Goal: Task Accomplishment & Management: Manage account settings

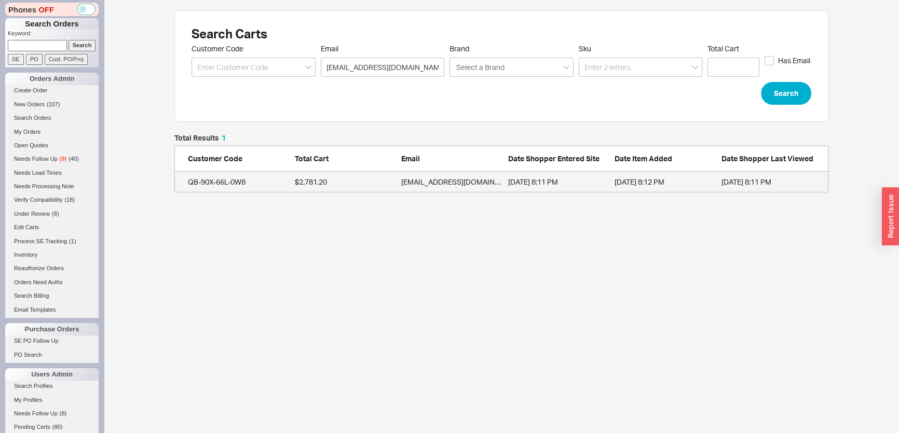
scroll to position [51, 647]
click at [457, 192] on link "QB-90X-66L-0W8 $2,781.20 theleafandloomny@gmail.com 9/17/25 8:11 PM 9/17/25 8:1…" at bounding box center [501, 182] width 654 height 21
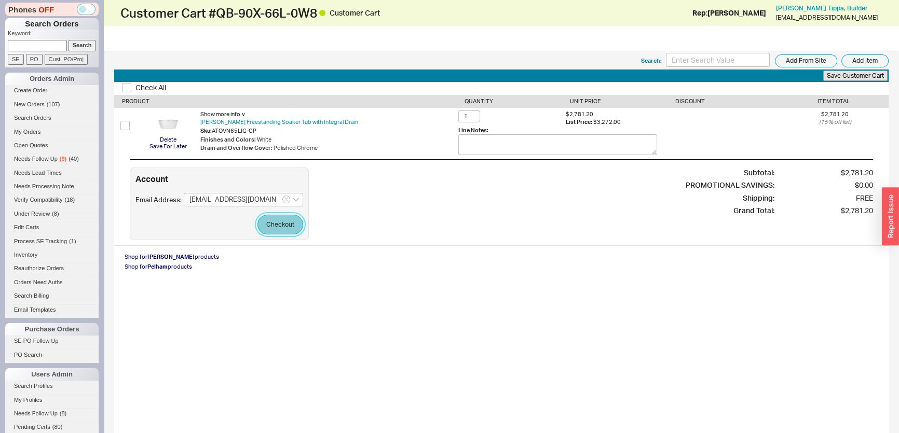
click at [265, 227] on button "Checkout" at bounding box center [280, 225] width 46 height 20
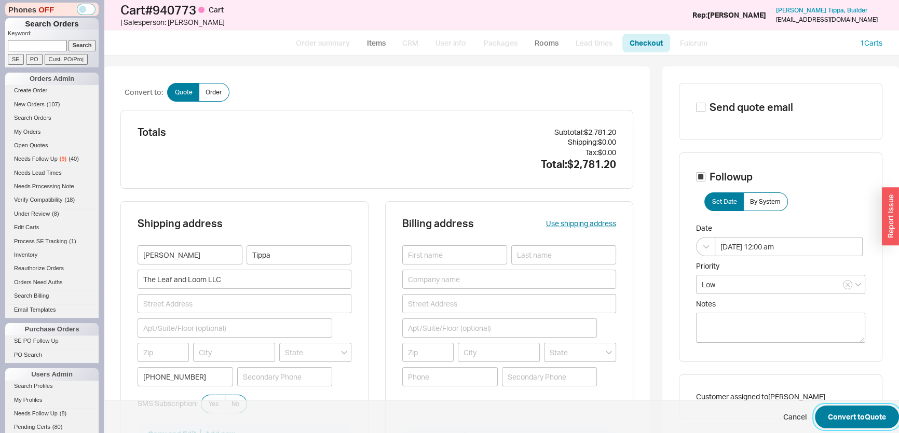
click at [861, 414] on button "Convert to Quote" at bounding box center [857, 417] width 84 height 23
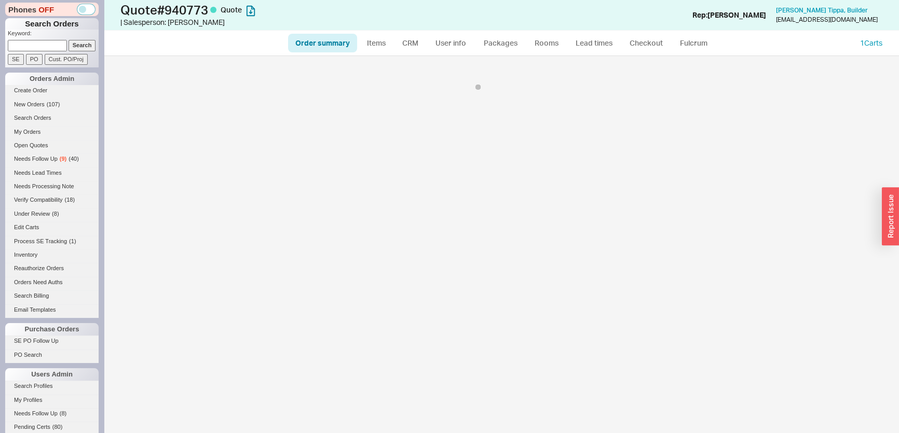
select select "*"
select select "LOW"
select select "3"
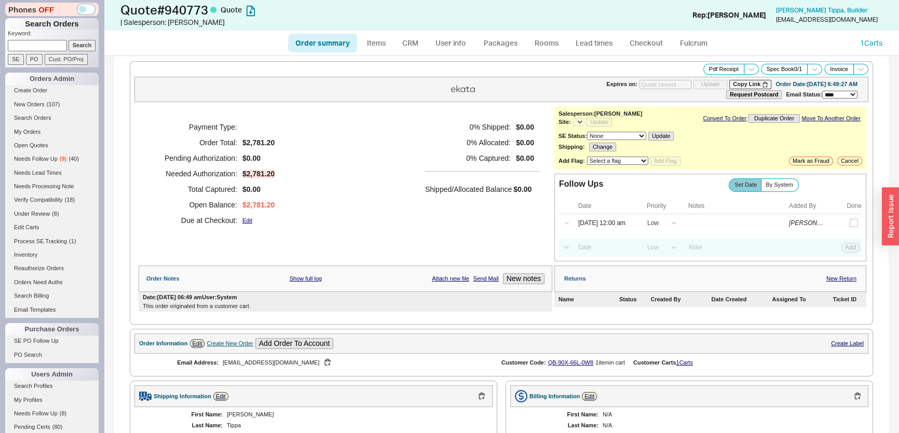
select select "*"
click at [44, 44] on input at bounding box center [37, 45] width 59 height 11
type input "924024"
click at [69, 40] on input "Search" at bounding box center [83, 45] width 28 height 11
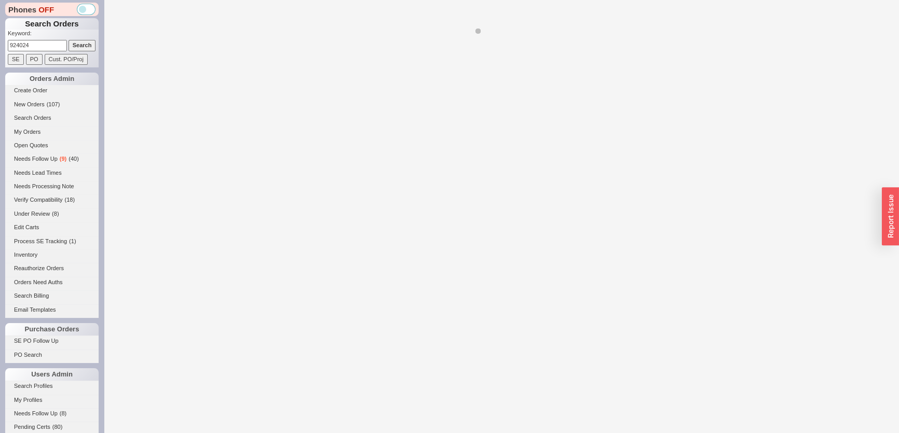
select select "*"
select select "LOW"
select select "3"
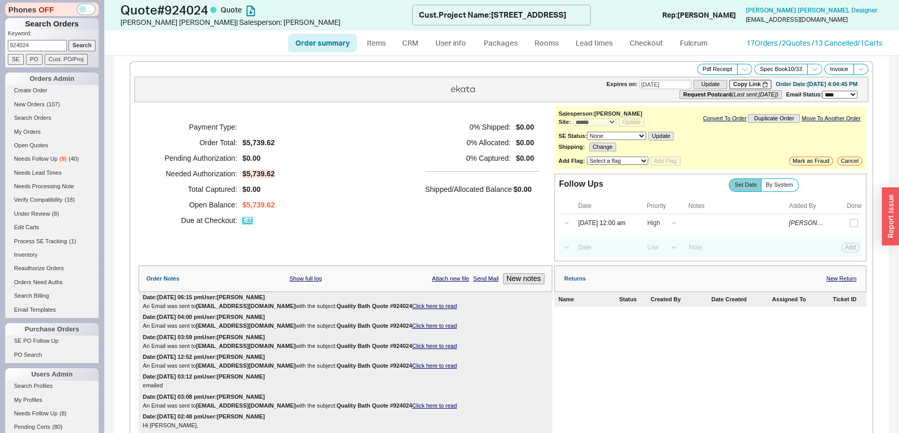
click at [250, 219] on link "Edit" at bounding box center [247, 221] width 10 height 7
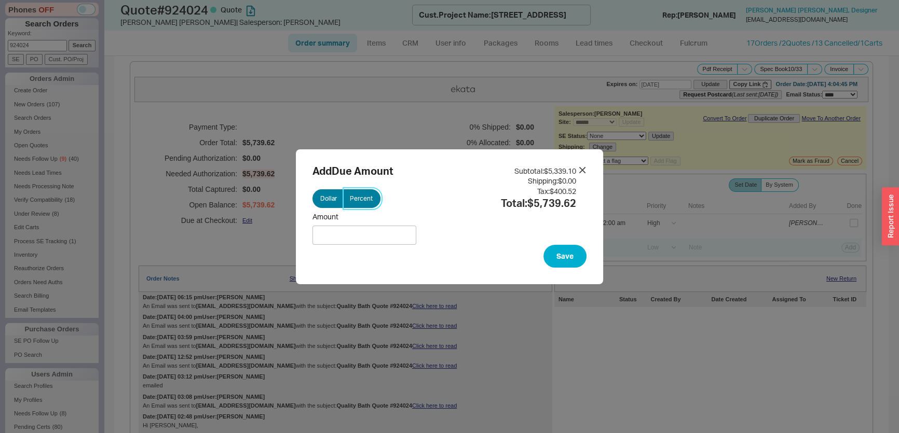
click at [350, 201] on span "Percent" at bounding box center [361, 199] width 23 height 8
click at [0, 0] on input "Percent" at bounding box center [0, 0] width 0 height 0
click at [351, 236] on input "Percent" at bounding box center [365, 235] width 104 height 19
type input "50"
click at [572, 262] on button "Save" at bounding box center [565, 256] width 43 height 23
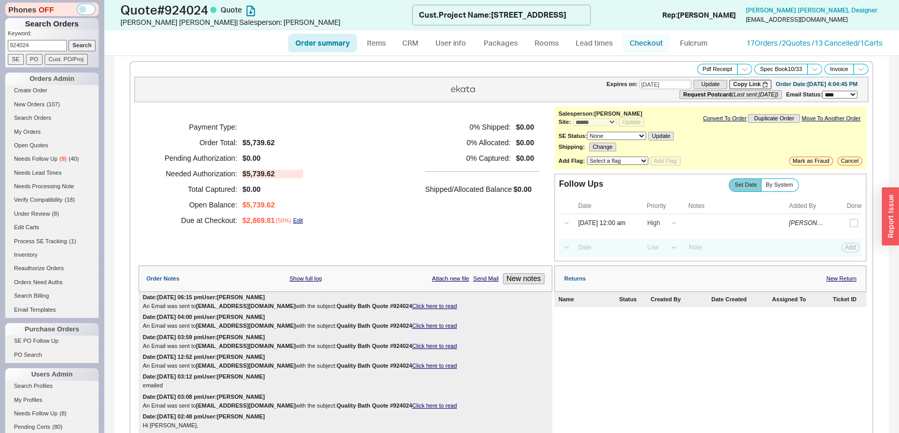
click at [644, 44] on link "Checkout" at bounding box center [646, 43] width 48 height 19
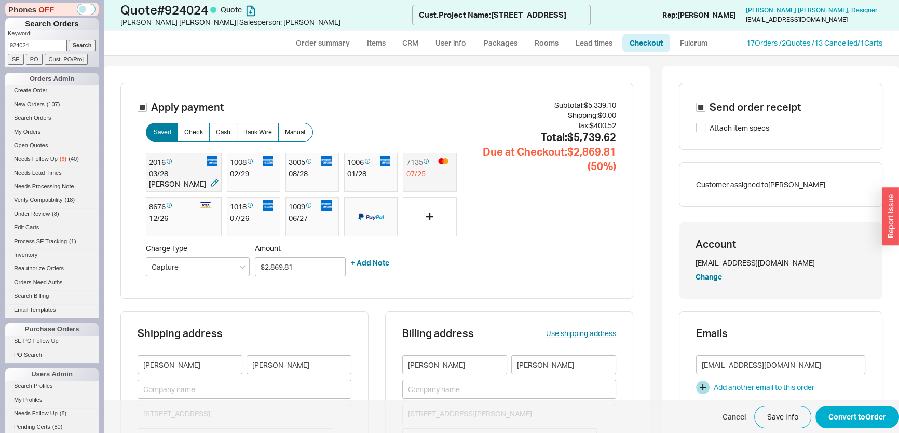
click at [176, 179] on div "clement" at bounding box center [177, 184] width 57 height 10
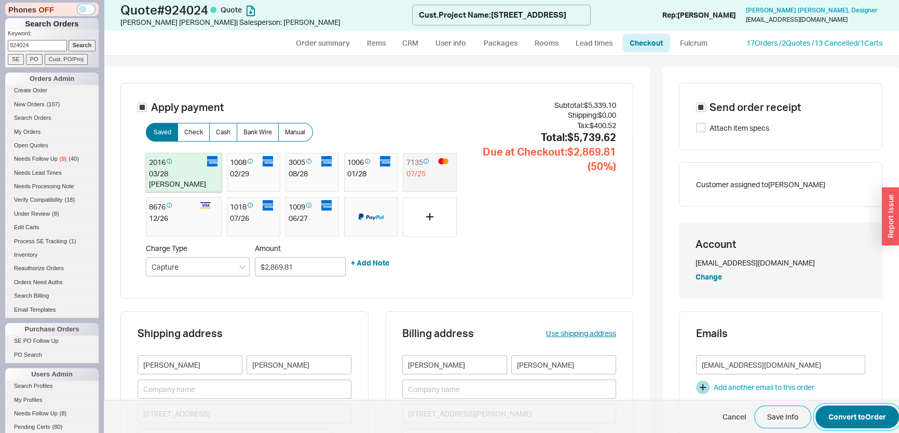
click at [833, 416] on button "Convert to Order" at bounding box center [858, 417] width 84 height 23
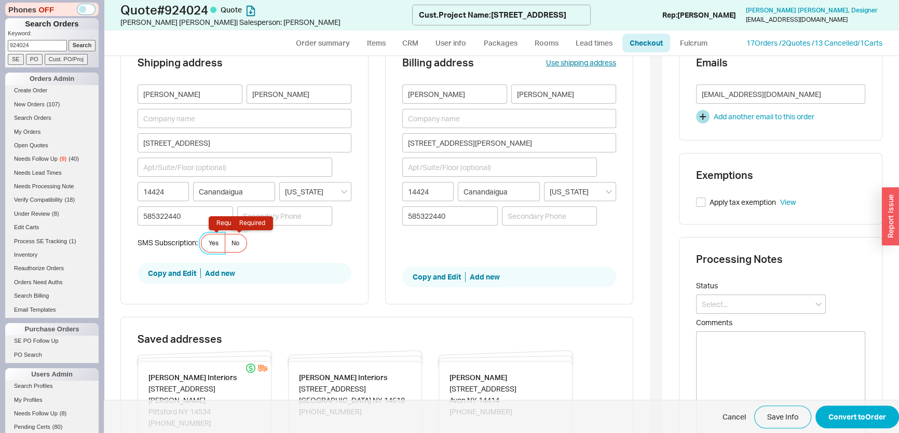
scroll to position [273, 0]
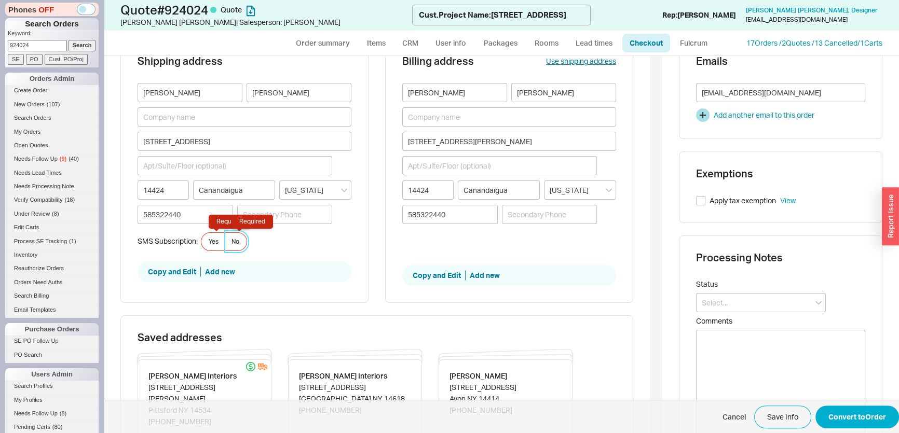
click at [233, 238] on span "No Required" at bounding box center [236, 242] width 8 height 8
click at [0, 0] on input "No Required" at bounding box center [0, 0] width 0 height 0
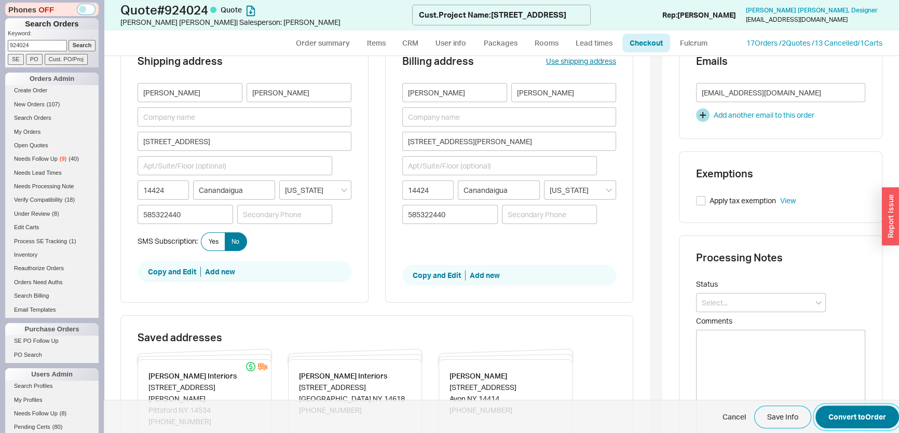
click at [831, 421] on button "Convert to Order" at bounding box center [858, 417] width 84 height 23
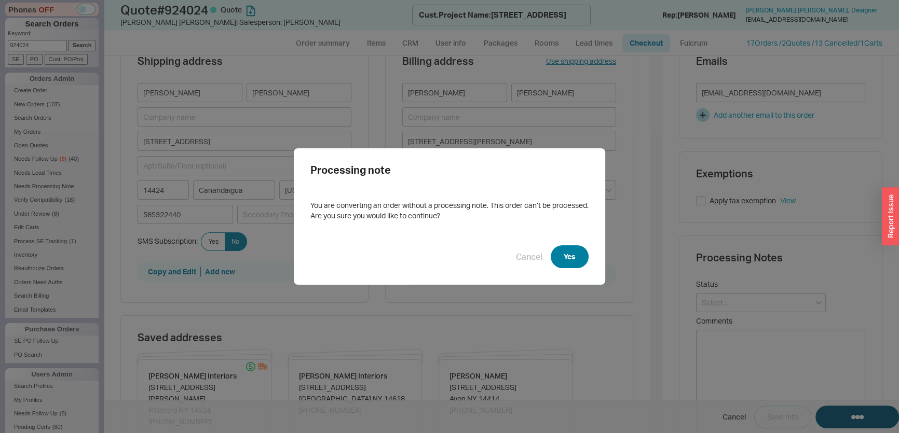
click at [586, 264] on button "Yes" at bounding box center [570, 257] width 38 height 23
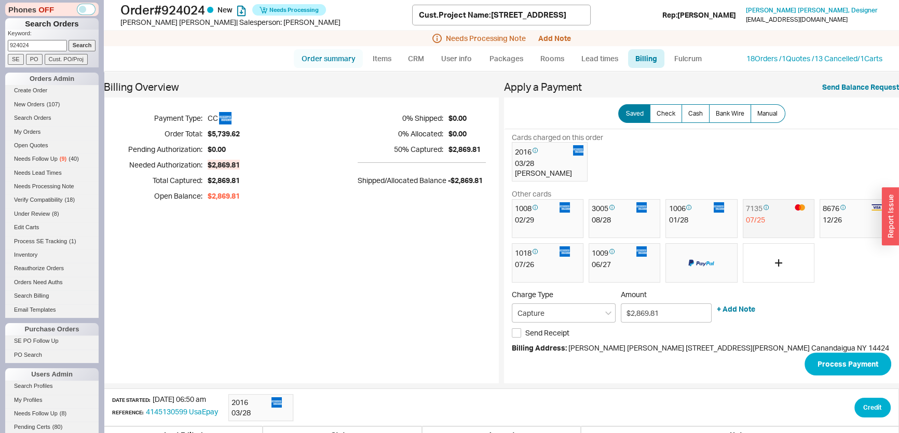
click at [333, 54] on link "Order summary" at bounding box center [328, 58] width 69 height 19
select select "*"
select select "LOW"
select select "3"
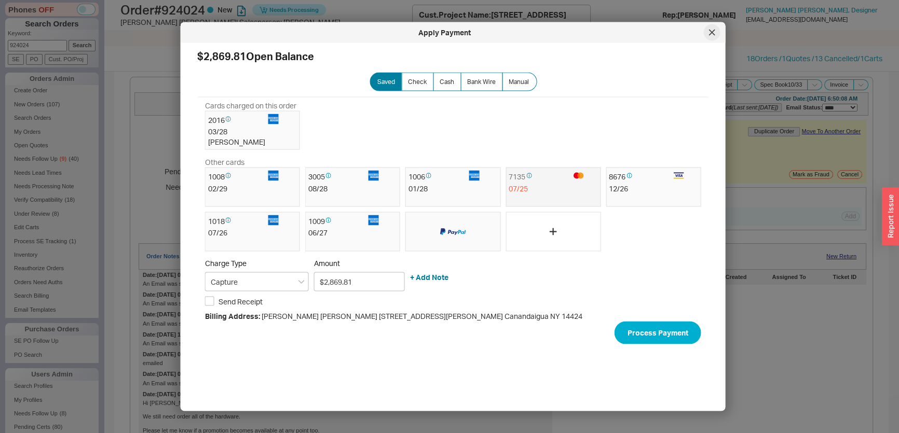
click at [705, 35] on div at bounding box center [712, 32] width 17 height 17
click at [752, 64] on div at bounding box center [449, 216] width 899 height 433
drag, startPoint x: 711, startPoint y: 33, endPoint x: 742, endPoint y: 54, distance: 37.9
click at [711, 33] on icon at bounding box center [711, 32] width 5 height 5
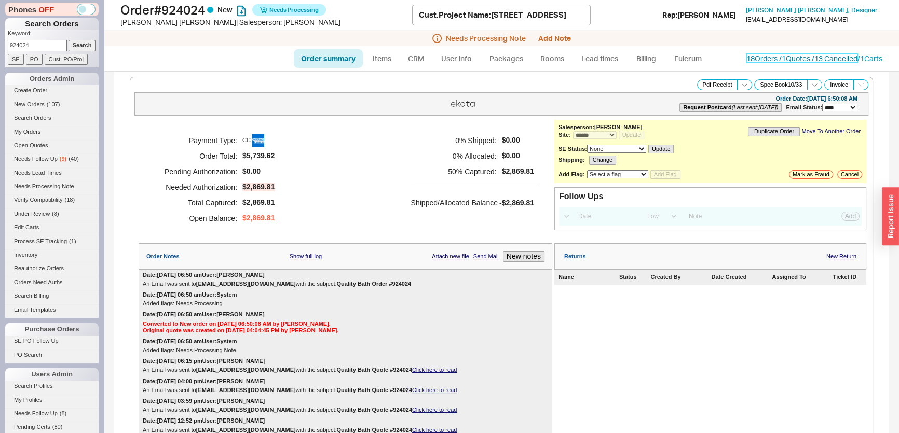
click at [747, 57] on link "18 Orders / 1 Quotes / 13 Cancelled" at bounding box center [802, 58] width 111 height 9
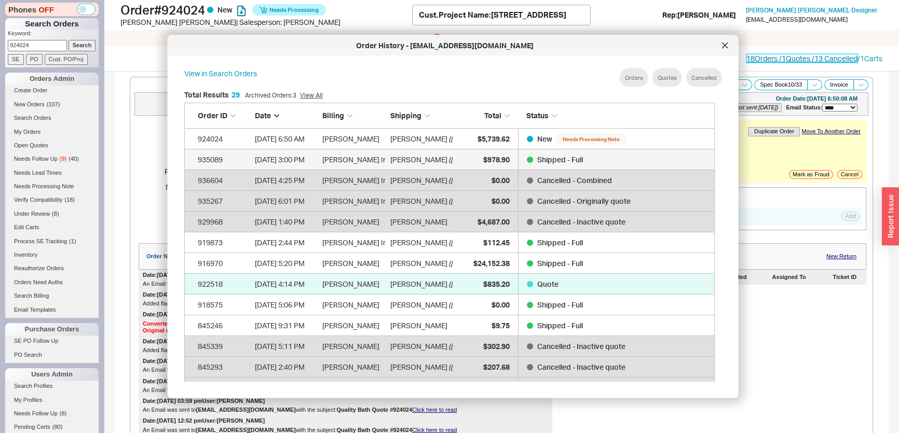
scroll to position [310, 540]
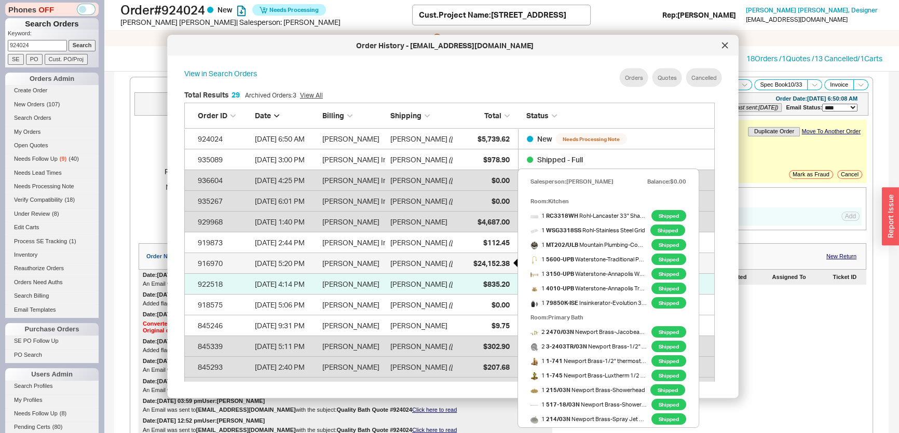
click at [483, 263] on span "$24,152.38" at bounding box center [491, 263] width 36 height 9
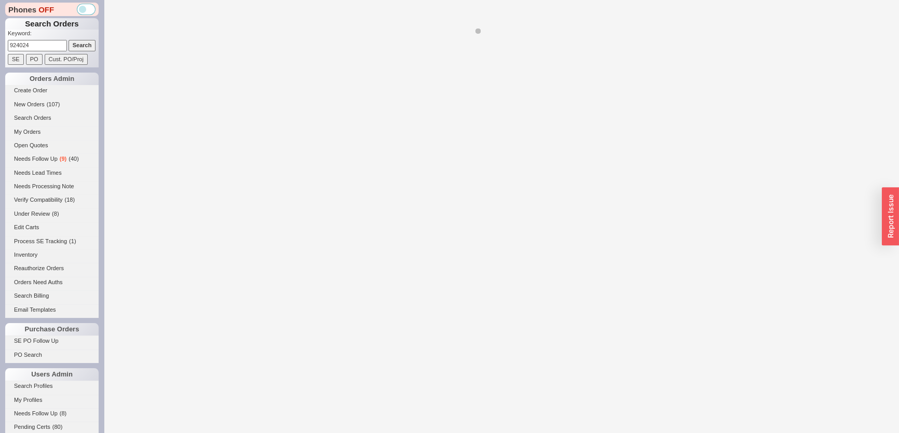
select select "*"
select select "LOW"
select select "3"
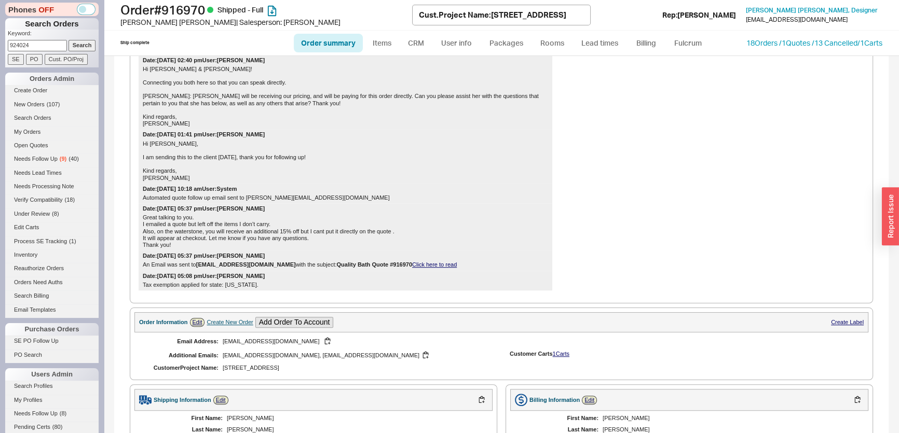
scroll to position [1179, 0]
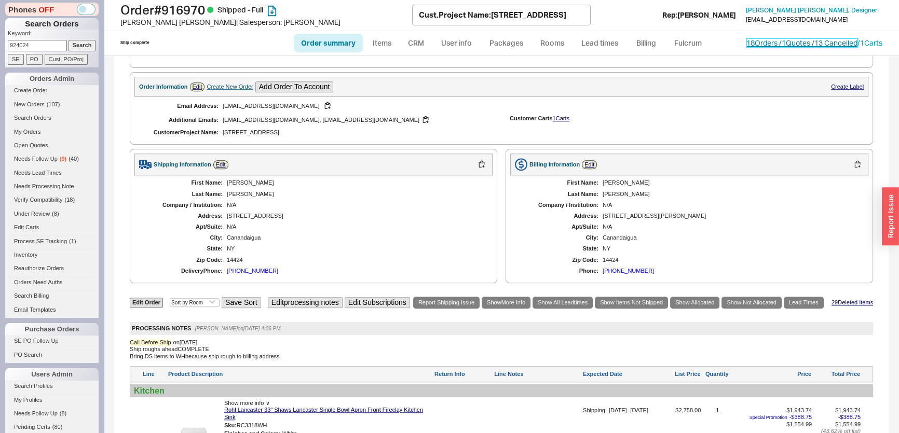
click at [811, 42] on link "18 Orders / 1 Quotes / 13 Cancelled" at bounding box center [802, 42] width 111 height 9
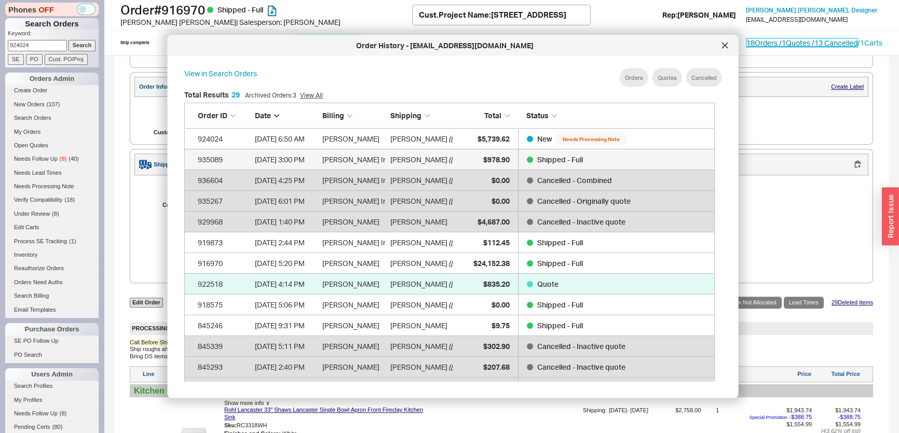
scroll to position [310, 540]
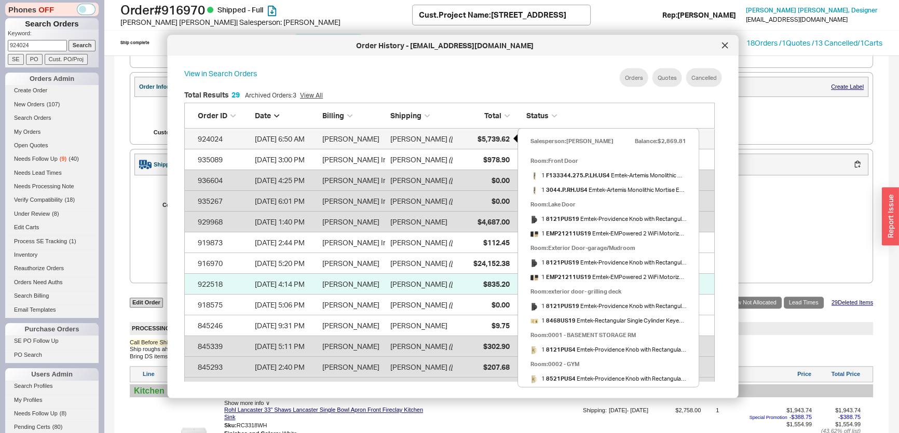
click at [475, 145] on div "$5,739.62" at bounding box center [483, 138] width 52 height 21
select select "*"
select select "LOW"
select select "3"
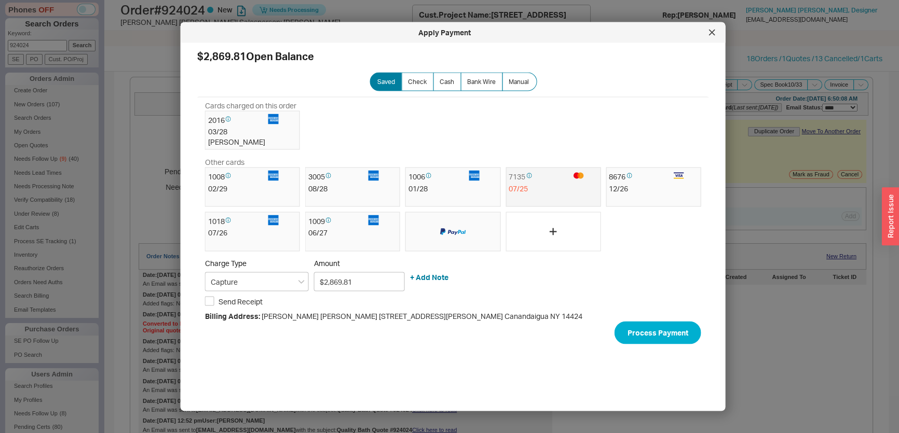
click at [628, 62] on div "$2,869.81 Open Balance Saved Check Cash Bank Wire Manual Cards charged on this …" at bounding box center [461, 223] width 528 height 344
click at [716, 32] on div at bounding box center [712, 32] width 17 height 17
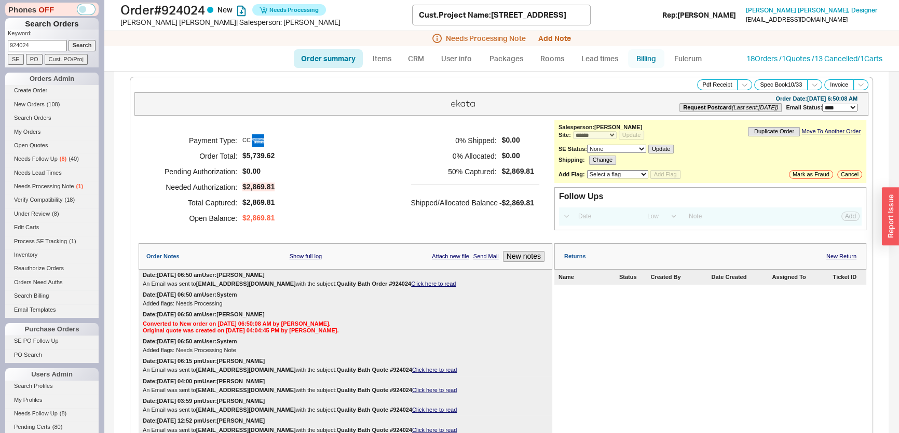
click at [640, 58] on link "Billing" at bounding box center [646, 58] width 36 height 19
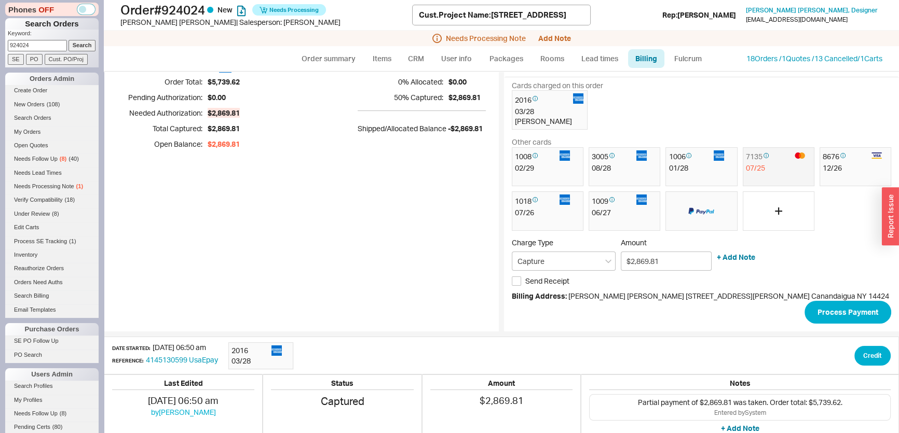
scroll to position [108, 0]
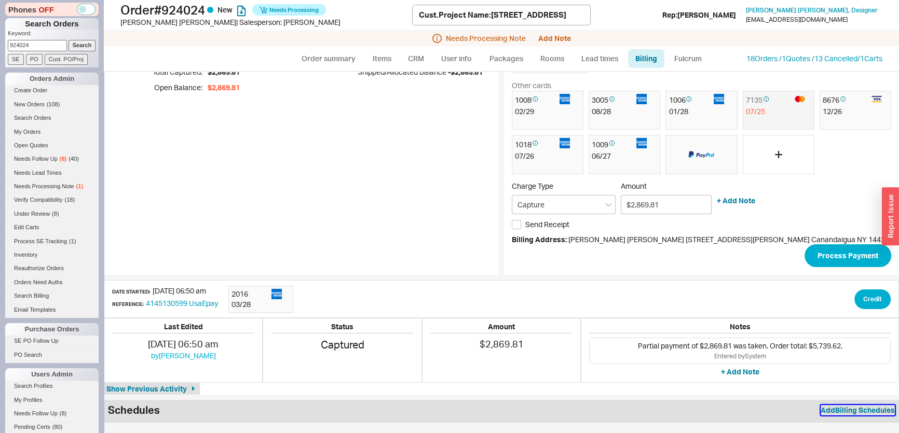
click at [825, 412] on button "Add Billing Schedules" at bounding box center [858, 410] width 74 height 10
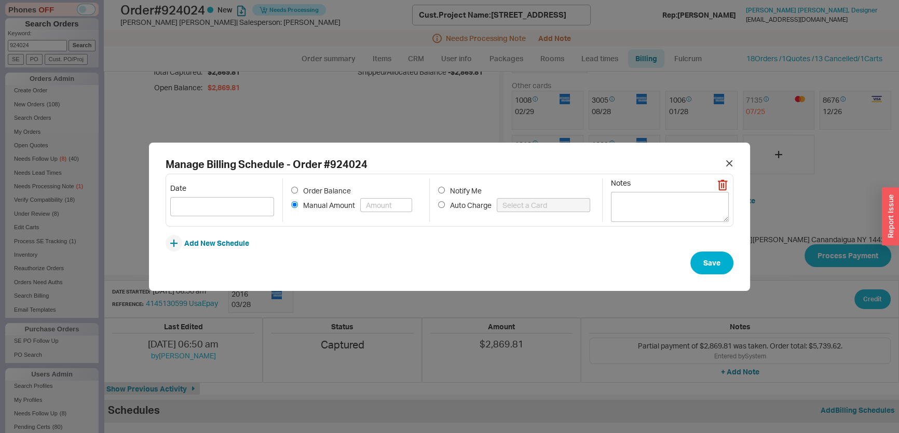
click at [306, 190] on label "Order Balance" at bounding box center [323, 190] width 65 height 8
click at [298, 190] on input "Order Balance" at bounding box center [294, 190] width 7 height 7
radio input "true"
click at [462, 206] on span "Auto Charge" at bounding box center [471, 205] width 42 height 10
click at [445, 206] on input "Auto Charge" at bounding box center [441, 204] width 7 height 7
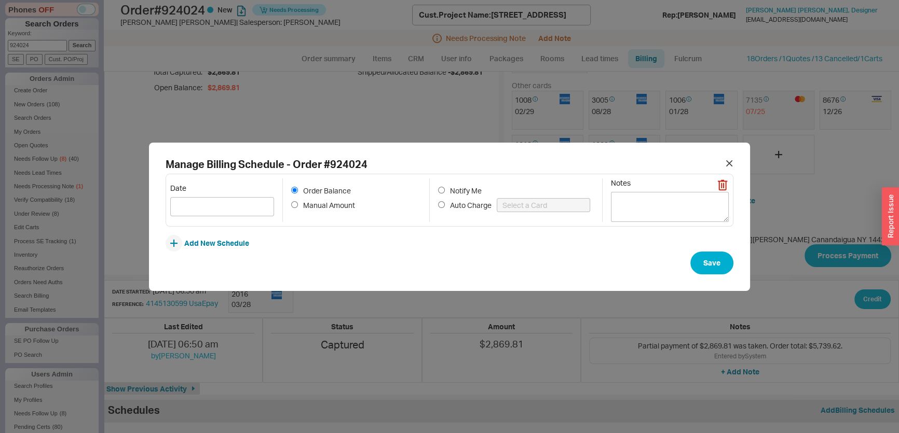
radio input "true"
click at [518, 205] on input at bounding box center [543, 205] width 93 height 14
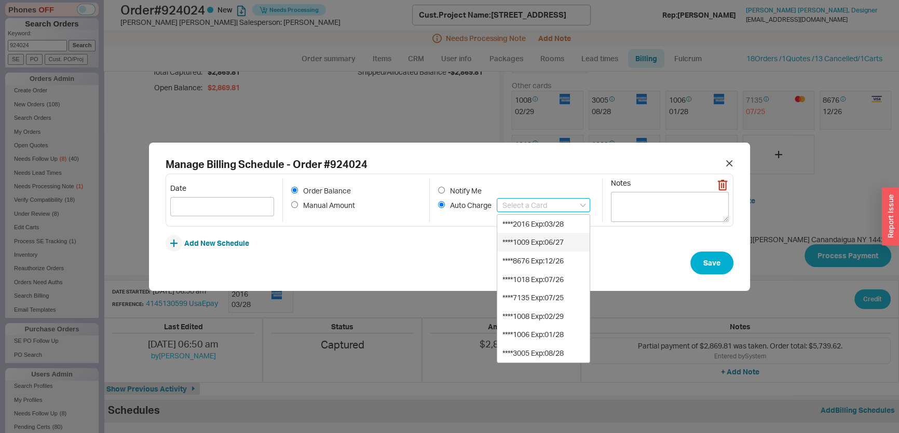
click at [550, 225] on div "****2016 Exp:03/28" at bounding box center [543, 224] width 92 height 19
type input "****2016 Exp:03/28"
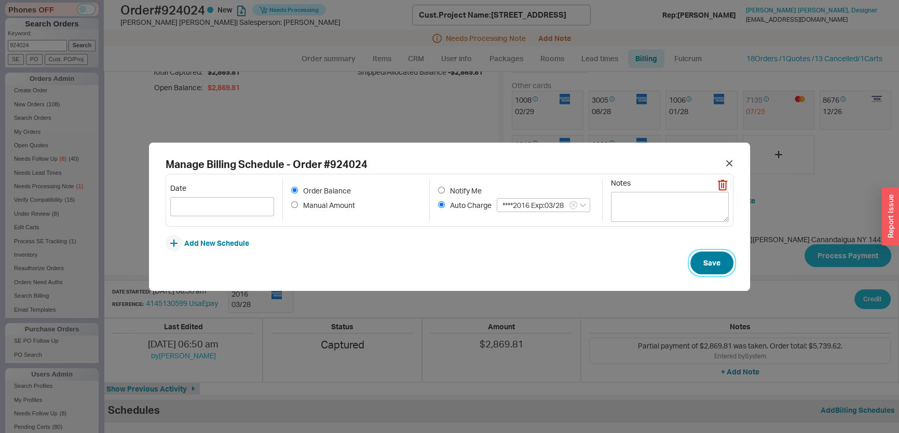
drag, startPoint x: 679, startPoint y: 262, endPoint x: 274, endPoint y: 227, distance: 406.5
click at [279, 234] on form "Date Order Balance Manual Amount Notify Me Auto Charge ****2016 Exp:03/28 Notes…" at bounding box center [450, 224] width 568 height 101
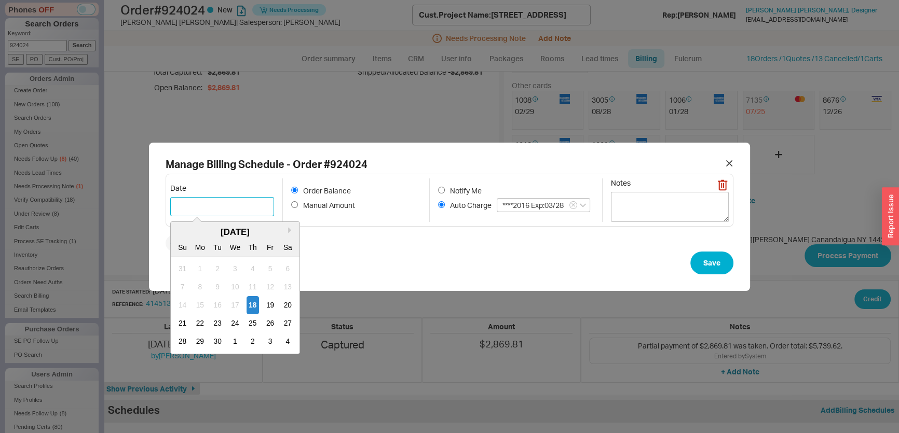
click at [269, 208] on input at bounding box center [222, 206] width 104 height 19
click at [294, 230] on button "Next month" at bounding box center [291, 230] width 6 height 6
click at [202, 320] on div "20" at bounding box center [200, 324] width 12 height 18
type input "10/20/2025"
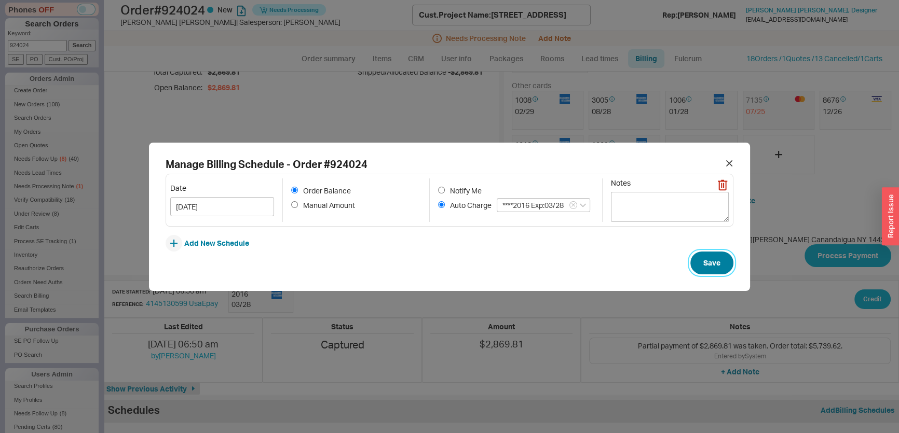
click at [690, 269] on button "Save" at bounding box center [711, 263] width 43 height 23
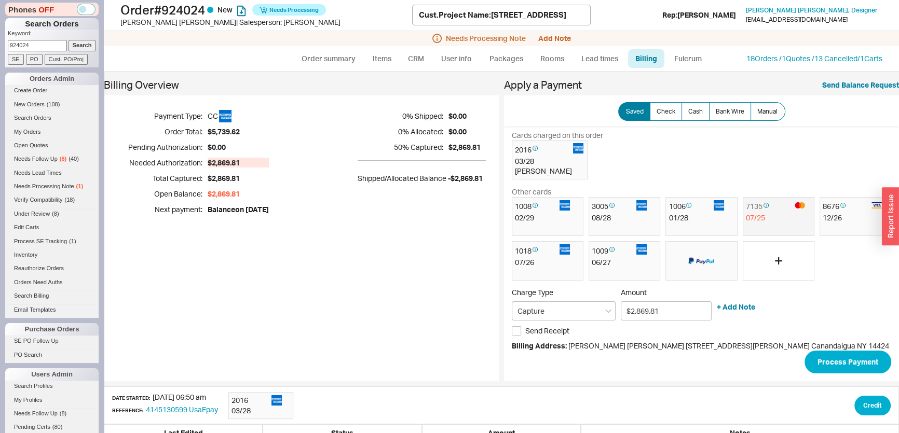
scroll to position [0, 0]
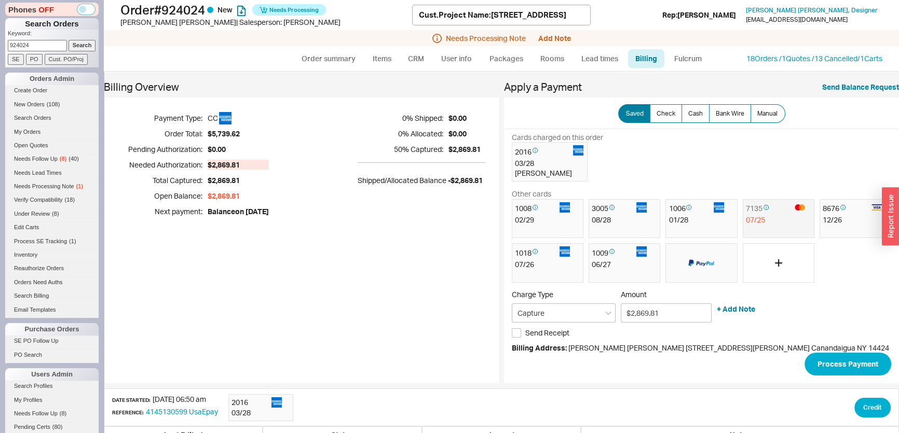
click at [358, 71] on div "Order # 924024 New Needs Processing Danielle Clement | Salesperson: Mimi Cust. …" at bounding box center [501, 36] width 795 height 72
click at [348, 61] on link "Order summary" at bounding box center [328, 58] width 69 height 19
select select "*"
select select "LOW"
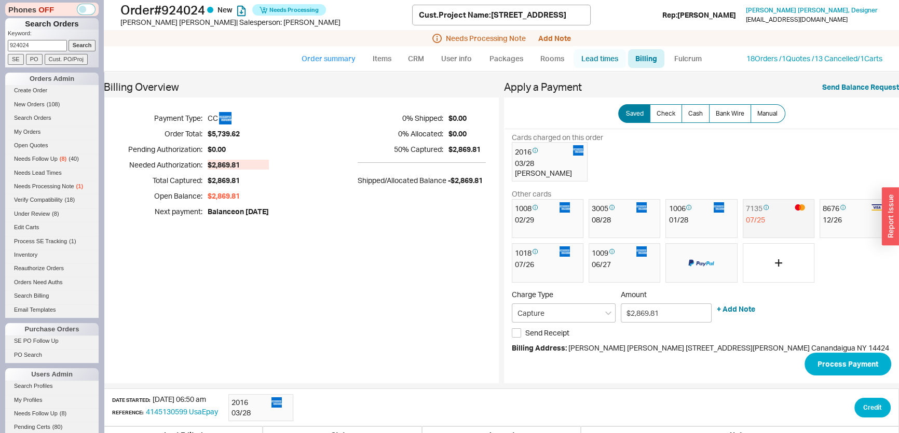
select select "3"
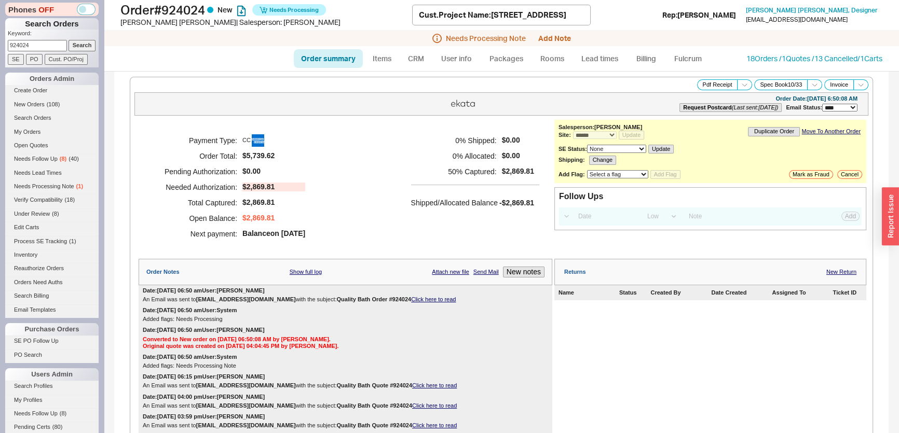
click at [759, 53] on div "18 Orders / 1 Quotes / 13 Cancelled / 1 Carts" at bounding box center [815, 58] width 136 height 10
click at [763, 56] on link "18 Orders / 1 Quotes / 13 Cancelled" at bounding box center [802, 58] width 111 height 9
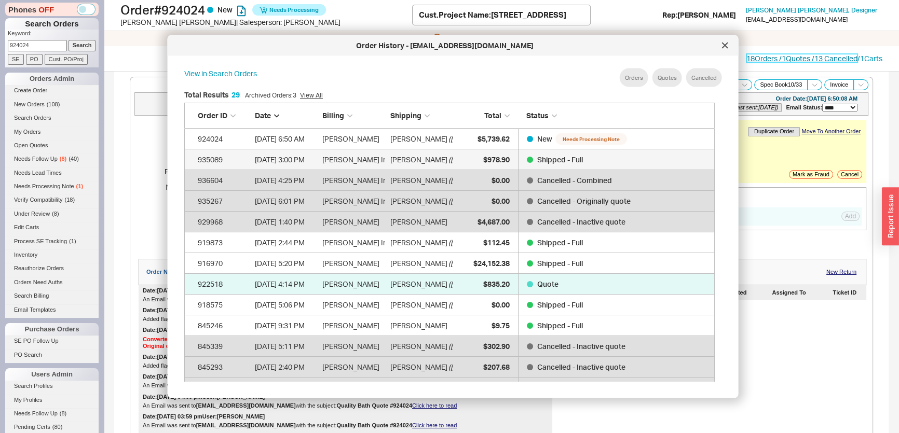
scroll to position [621, 523]
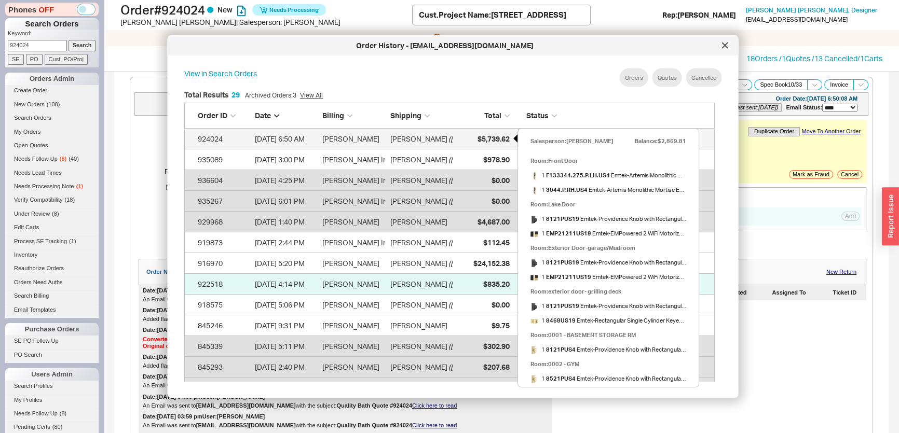
click at [494, 136] on span "$5,739.62" at bounding box center [493, 138] width 32 height 9
select select "*"
select select "LOW"
select select "3"
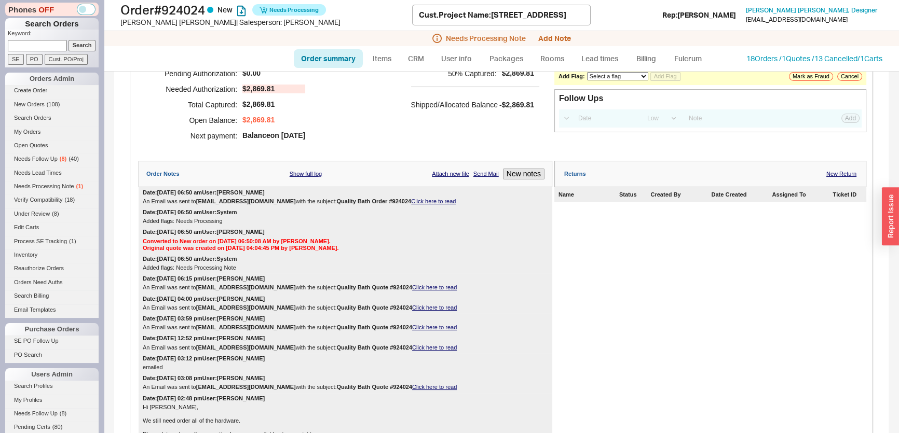
scroll to position [188, 0]
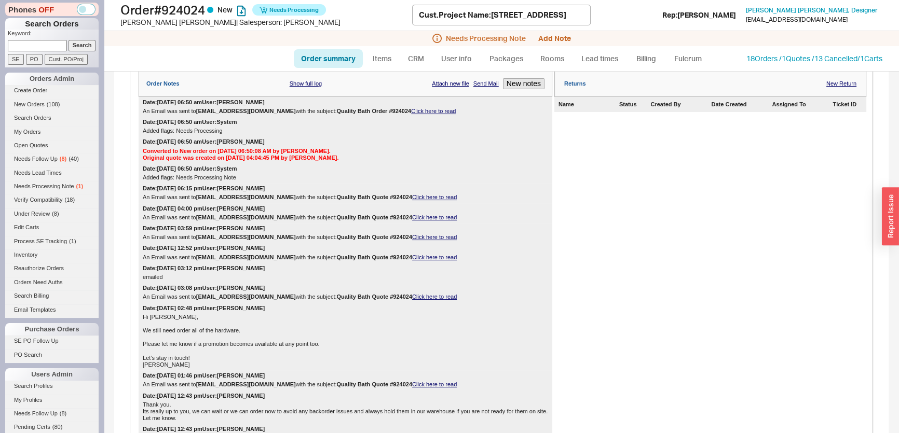
click at [758, 62] on div "18 Orders / 1 Quotes / 13 Cancelled / 1 Carts" at bounding box center [815, 58] width 136 height 10
click at [779, 58] on link "18 Orders / 1 Quotes / 13 Cancelled" at bounding box center [802, 58] width 111 height 9
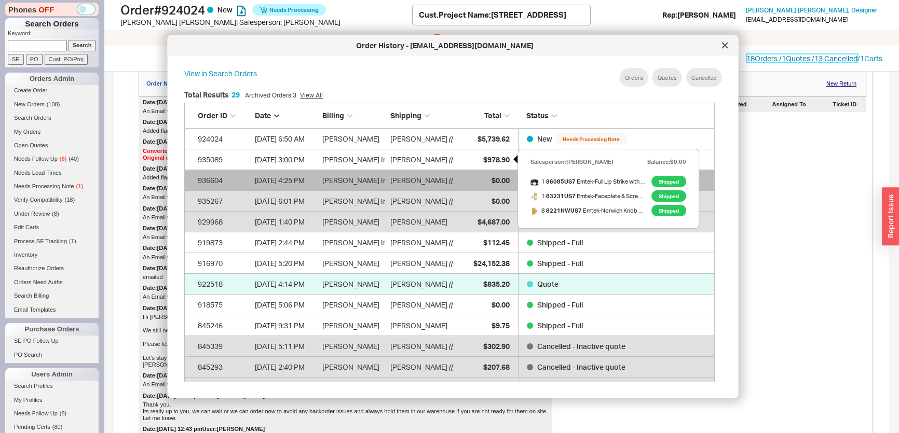
scroll to position [310, 540]
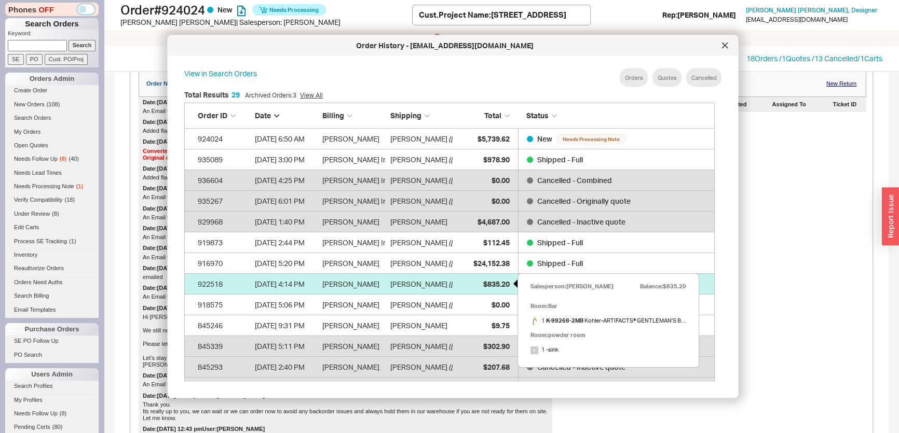
click at [480, 277] on div "$835.20" at bounding box center [483, 284] width 52 height 21
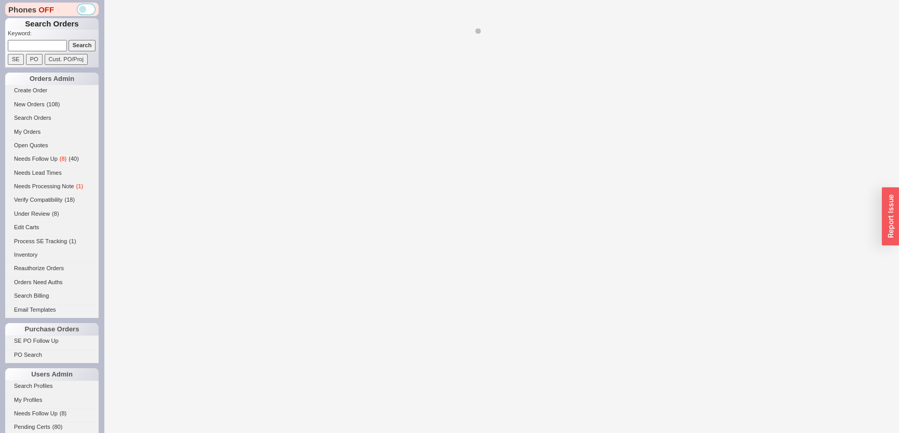
select select "*"
select select "LOW"
select select "3"
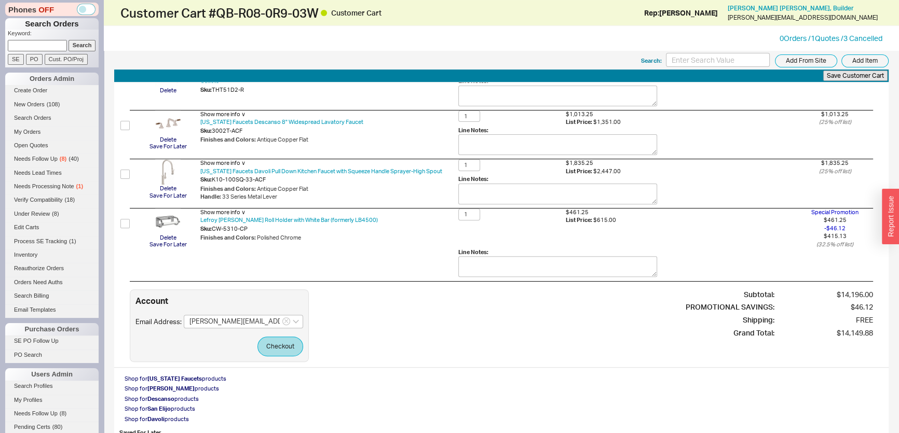
scroll to position [425, 0]
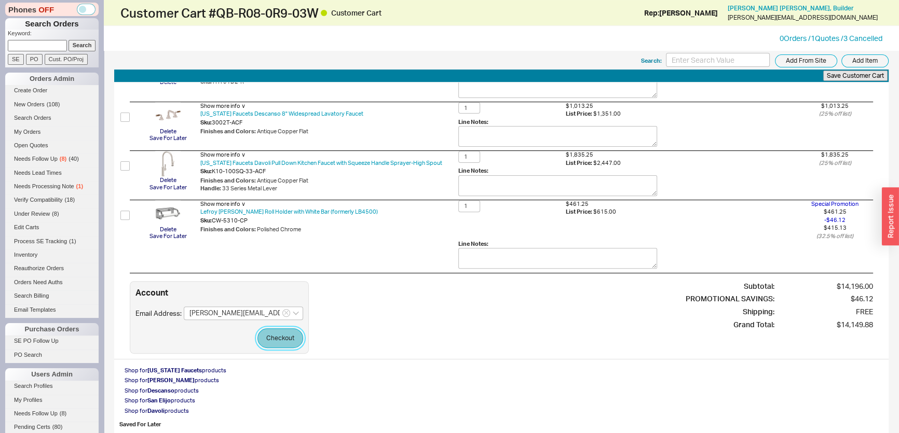
click at [290, 332] on button "Checkout" at bounding box center [280, 339] width 46 height 20
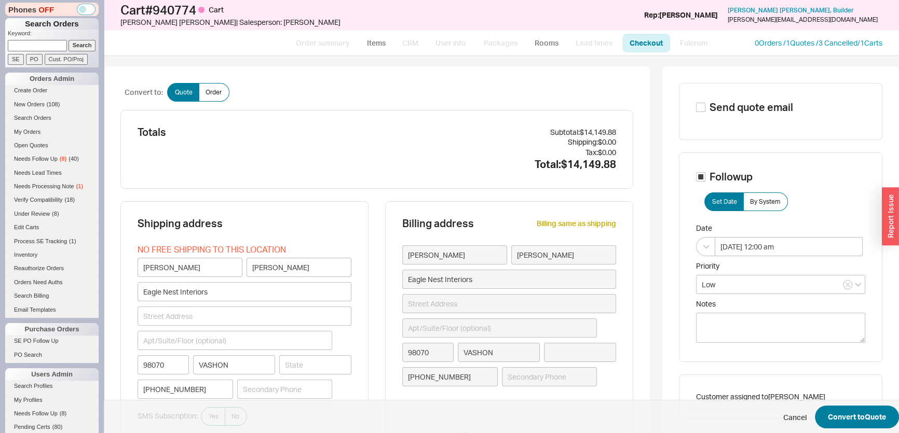
type input "[US_STATE]"
click at [858, 414] on button "Convert to Quote" at bounding box center [857, 417] width 84 height 23
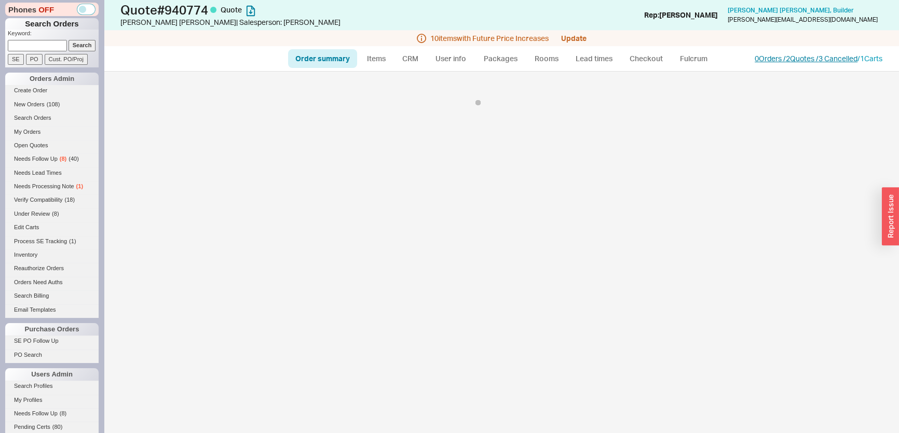
select select "*"
select select "LOW"
select select "3"
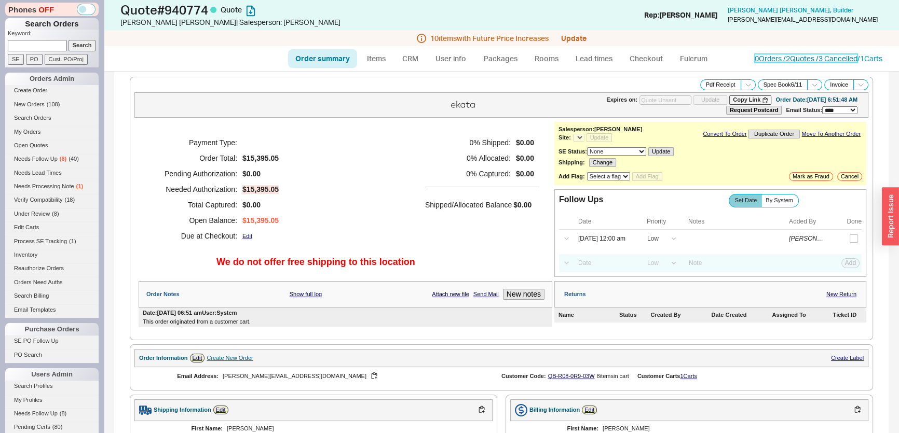
click at [816, 56] on link "0 Orders / 2 Quotes / 3 Cancelled" at bounding box center [806, 58] width 103 height 9
select select "*"
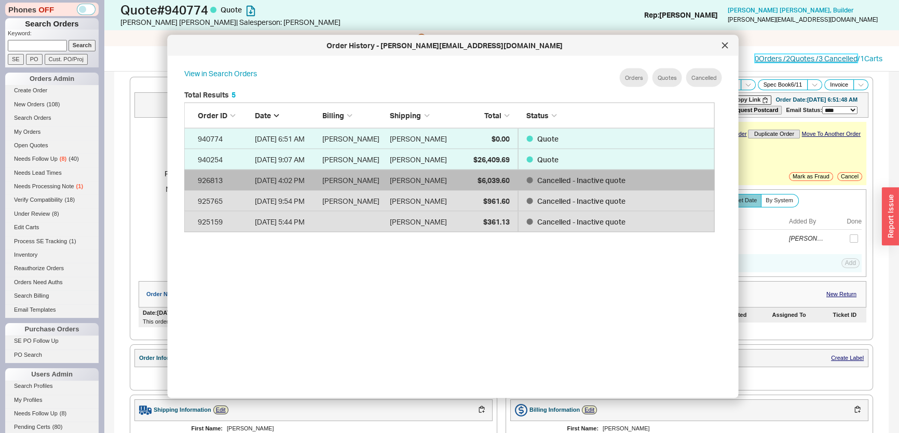
scroll to position [310, 540]
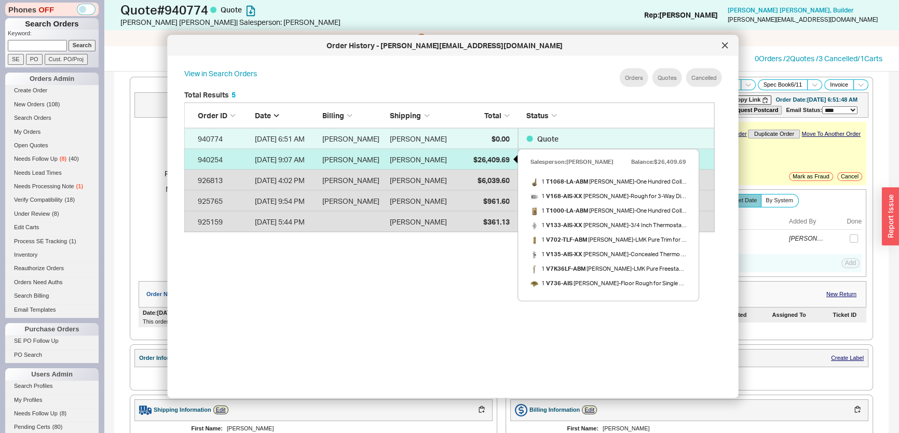
click at [476, 157] on span "$26,409.69" at bounding box center [491, 159] width 36 height 9
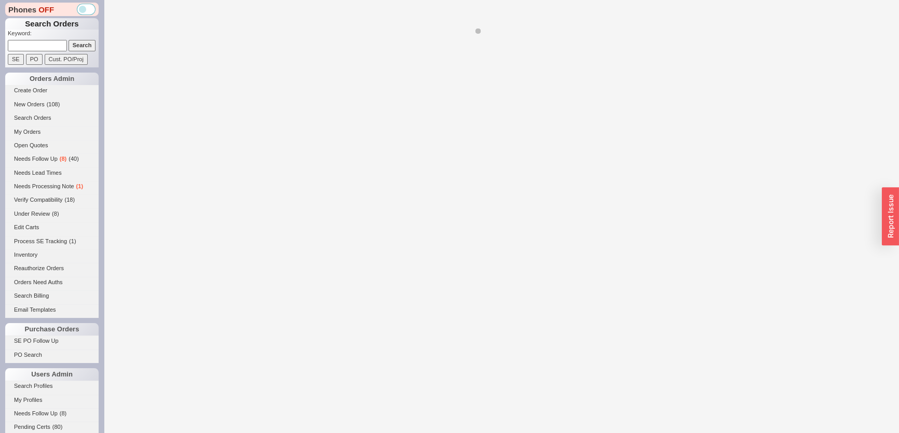
select select "*"
select select "3"
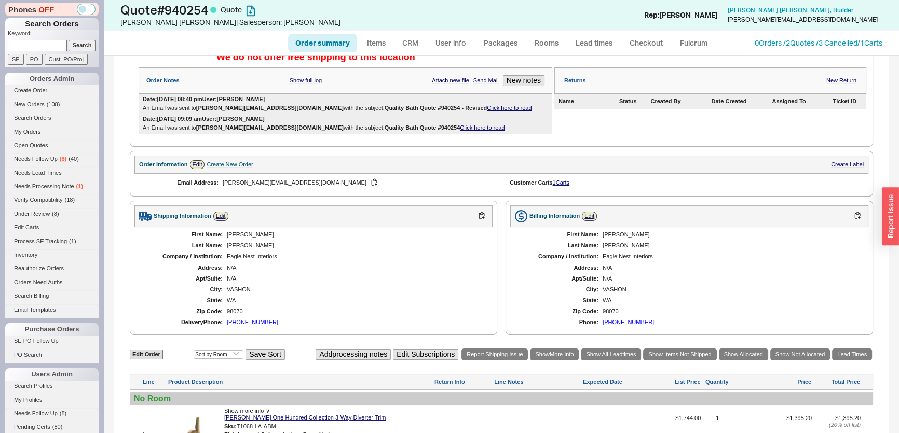
scroll to position [184, 0]
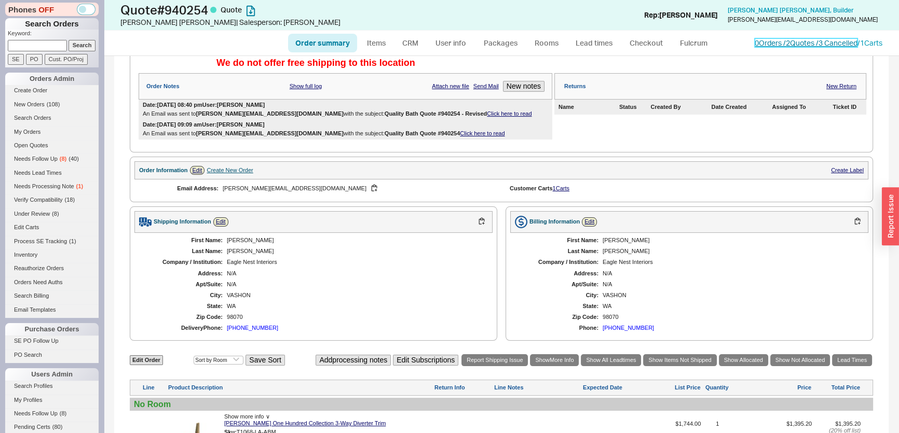
click at [773, 41] on link "0 Orders / 2 Quotes / 3 Cancelled" at bounding box center [806, 42] width 103 height 9
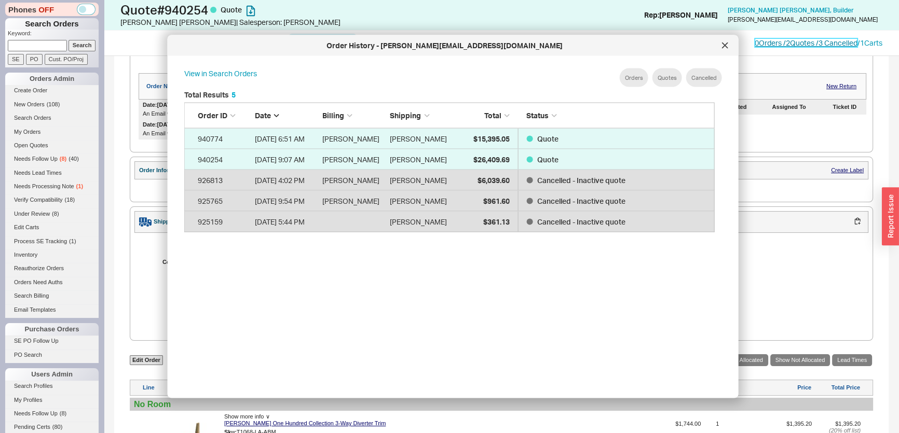
scroll to position [7, 7]
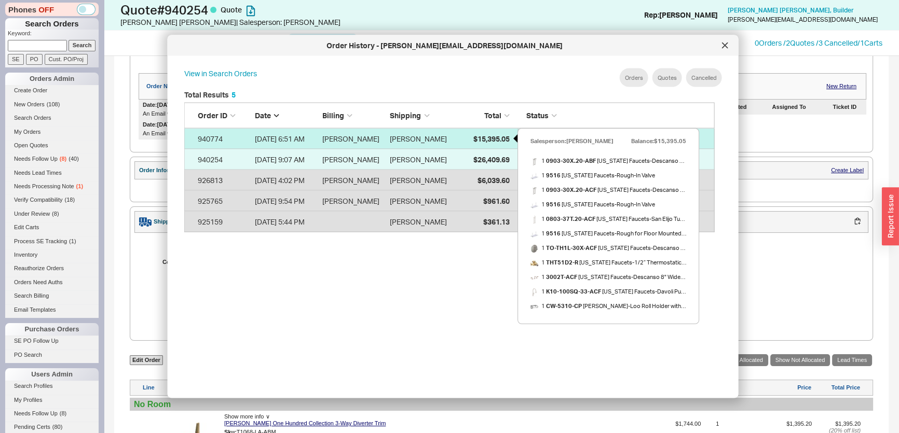
click at [468, 135] on div "$15,395.05" at bounding box center [483, 138] width 52 height 21
select select "*"
select select "LOW"
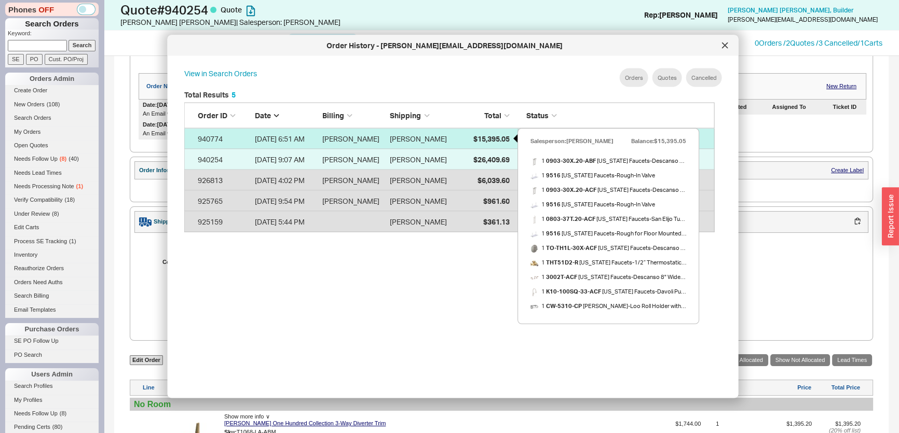
select select "3"
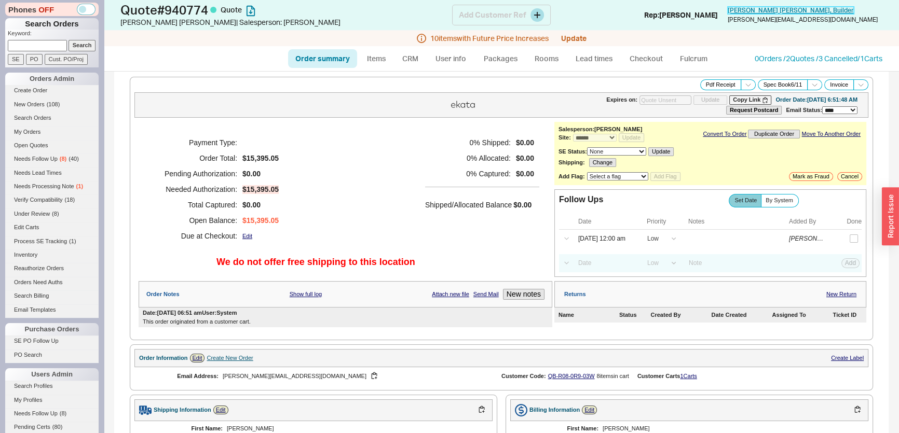
click at [834, 12] on span "Amanda Knez , Builder" at bounding box center [791, 10] width 126 height 8
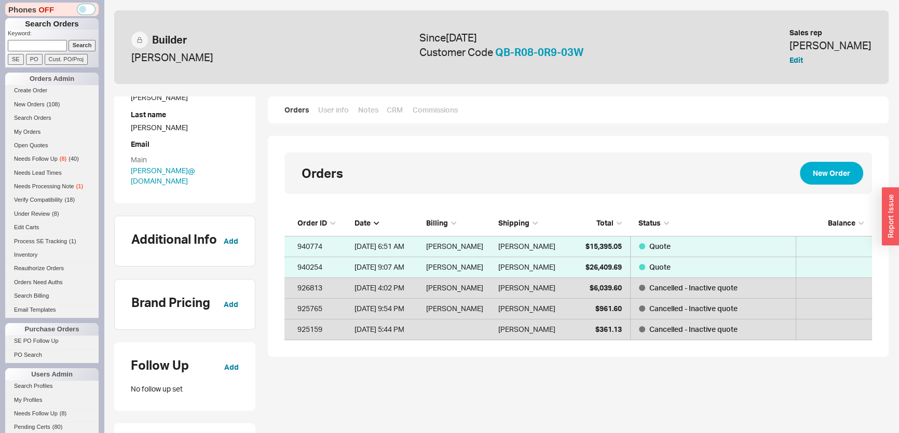
scroll to position [236, 0]
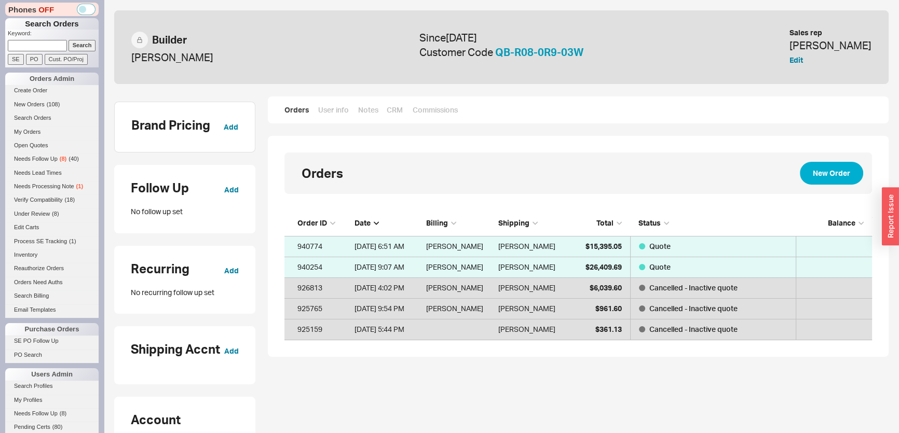
click at [41, 42] on input at bounding box center [37, 45] width 59 height 11
type input "939445"
click at [69, 40] on input "Search" at bounding box center [83, 45] width 28 height 11
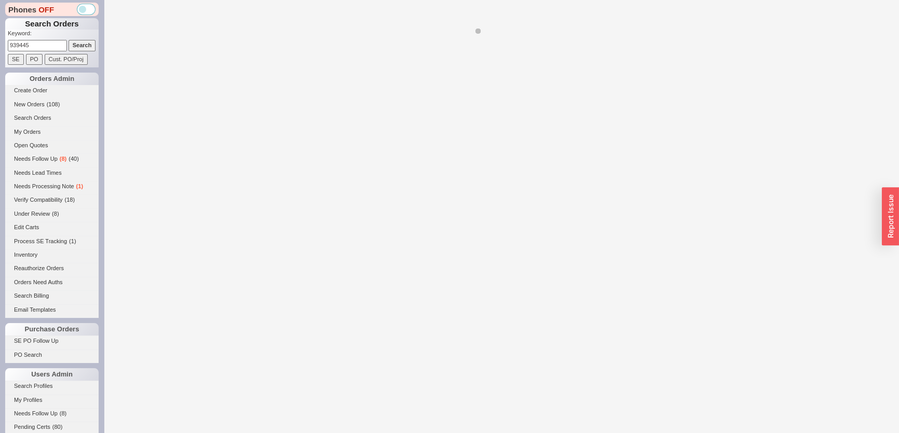
select select "LOW"
select select "3"
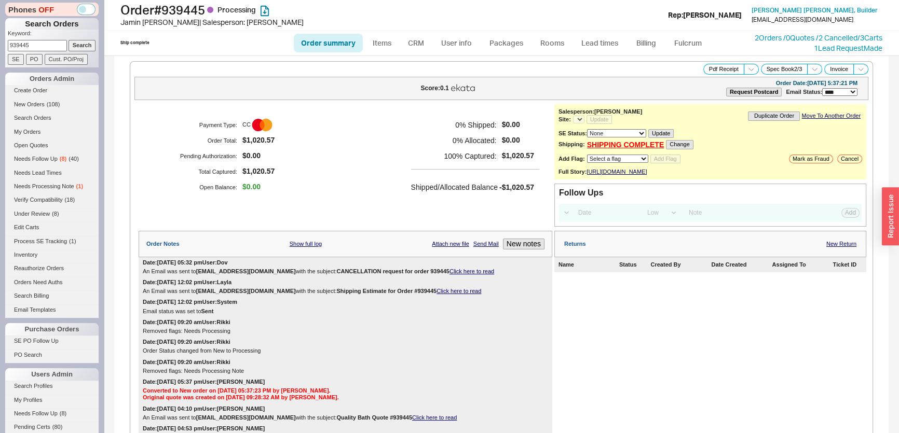
select select "*"
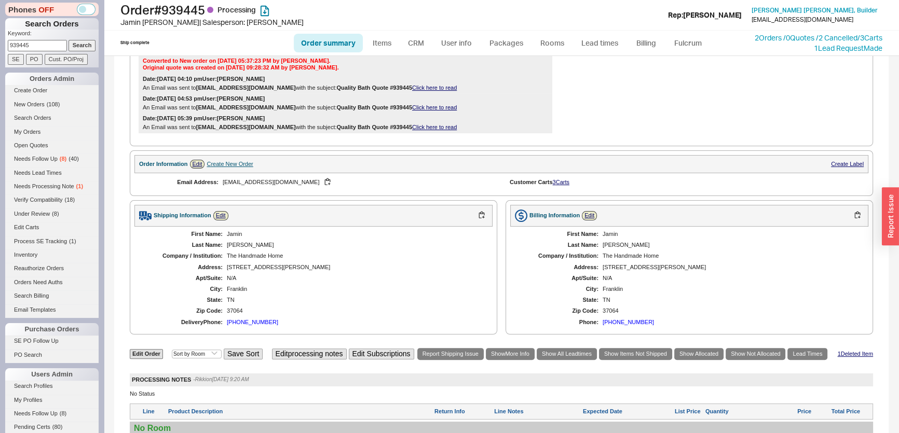
scroll to position [94, 0]
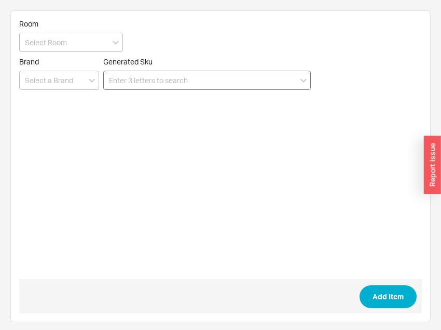
drag, startPoint x: 247, startPoint y: 71, endPoint x: 223, endPoint y: 84, distance: 27.2
click at [223, 84] on input at bounding box center [207, 80] width 208 height 19
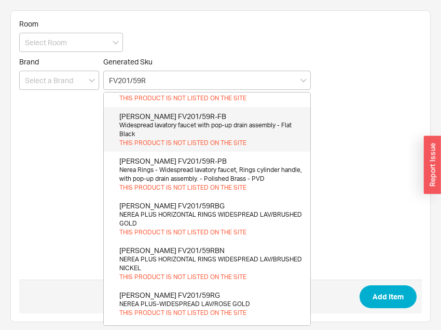
scroll to position [94, 0]
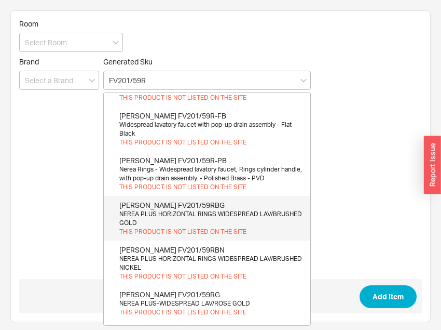
click at [241, 219] on div "NEREA PLUS HORIZONTAL RINGS WIDESPREAD LAV/BRUSHED GOLD" at bounding box center [212, 219] width 186 height 18
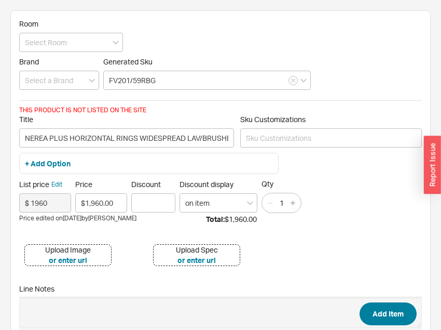
type input "FV201/59RBG"
click at [400, 302] on button "Add Item" at bounding box center [388, 313] width 57 height 23
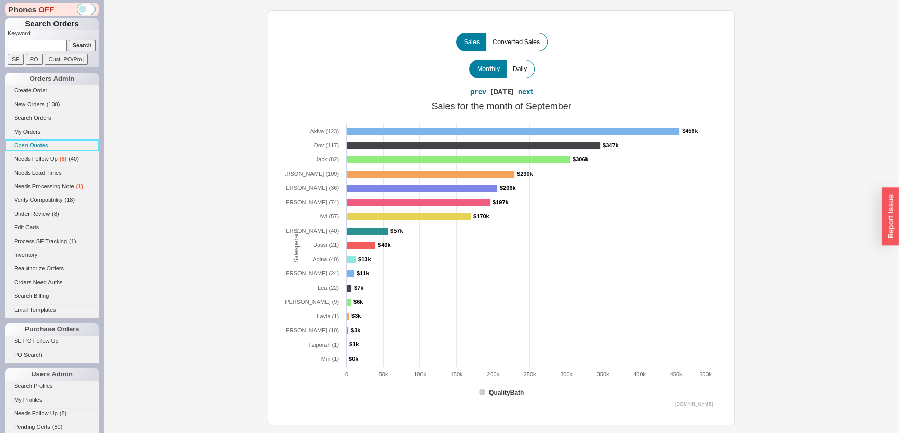
click at [70, 150] on link "Open Quotes" at bounding box center [51, 145] width 93 height 11
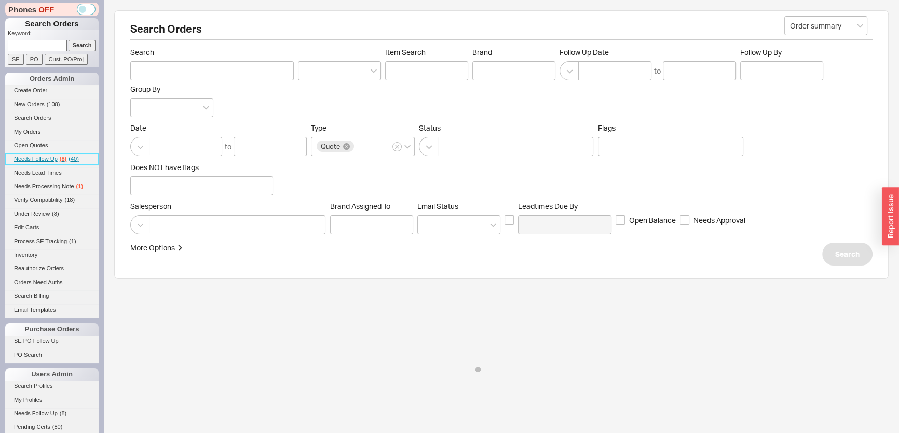
click at [69, 160] on span "( 40 )" at bounding box center [74, 159] width 10 height 6
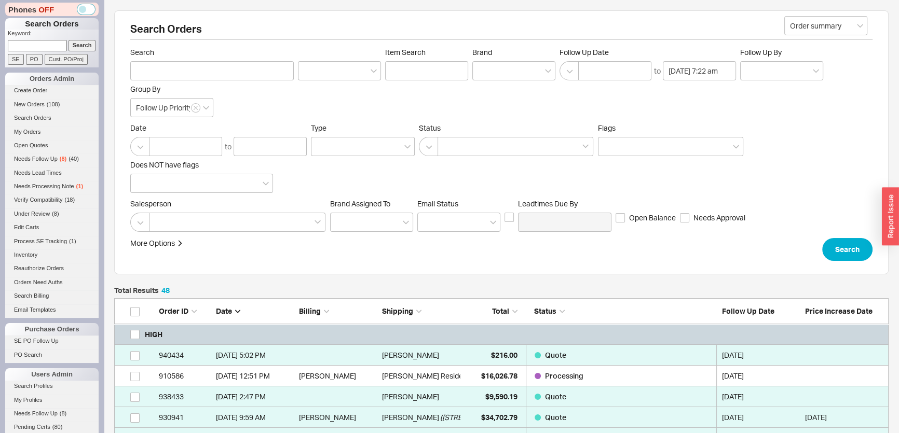
scroll to position [1078, 767]
